Goal: Find contact information: Find contact information

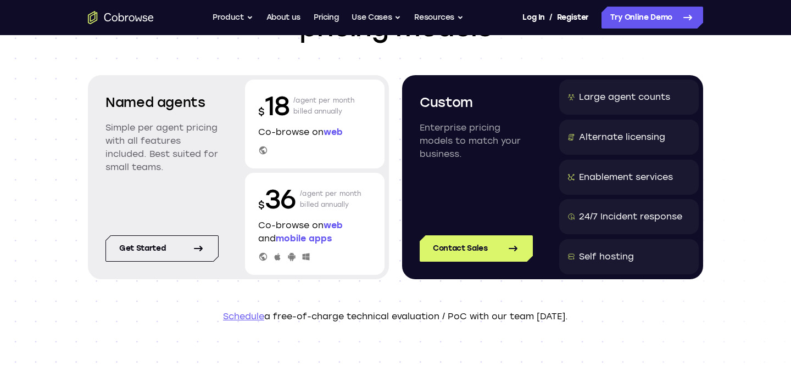
click at [593, 97] on div "Large agent counts" at bounding box center [624, 97] width 91 height 13
click at [590, 136] on div "Alternate licensing" at bounding box center [622, 137] width 86 height 13
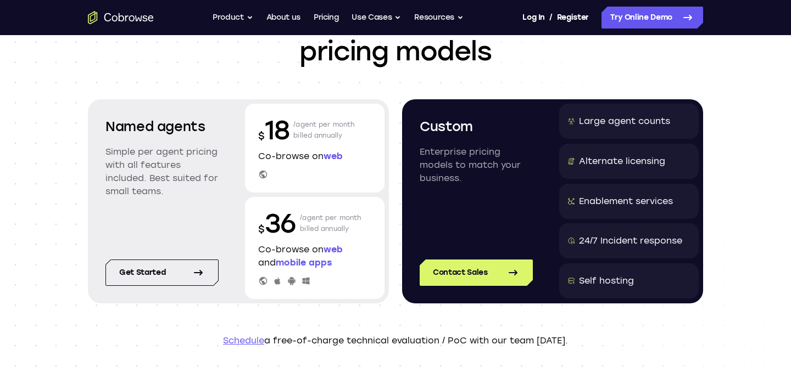
scroll to position [88, 0]
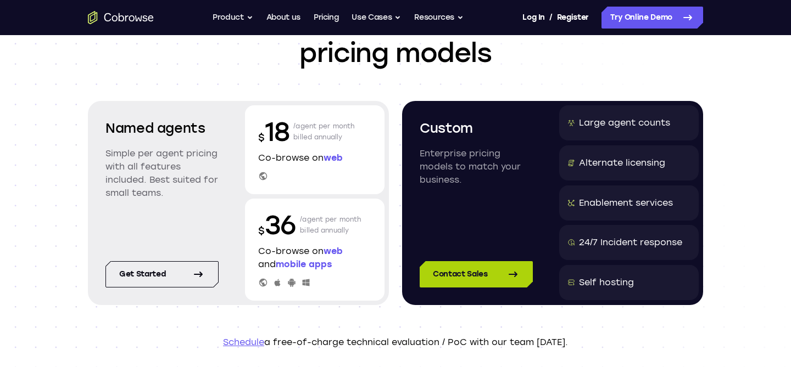
click at [460, 276] on link "Contact Sales" at bounding box center [476, 274] width 113 height 26
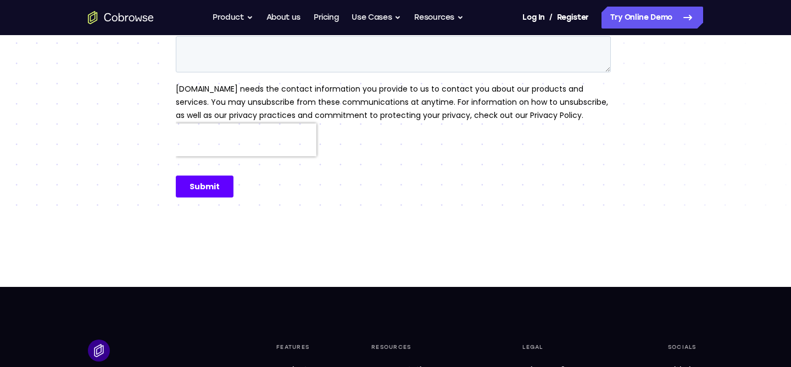
scroll to position [393, 0]
